Goal: Understand process/instructions

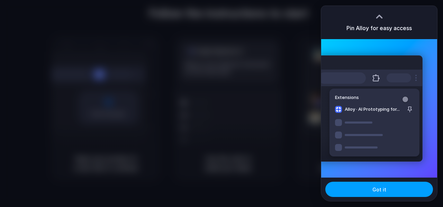
click at [378, 192] on span "Got it" at bounding box center [379, 189] width 14 height 7
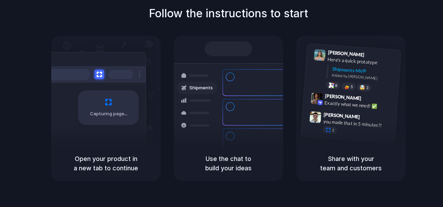
click at [390, 34] on div "Follow the instructions to start Capturing page Open your product in a new tab …" at bounding box center [228, 93] width 443 height 176
